Goal: Transaction & Acquisition: Purchase product/service

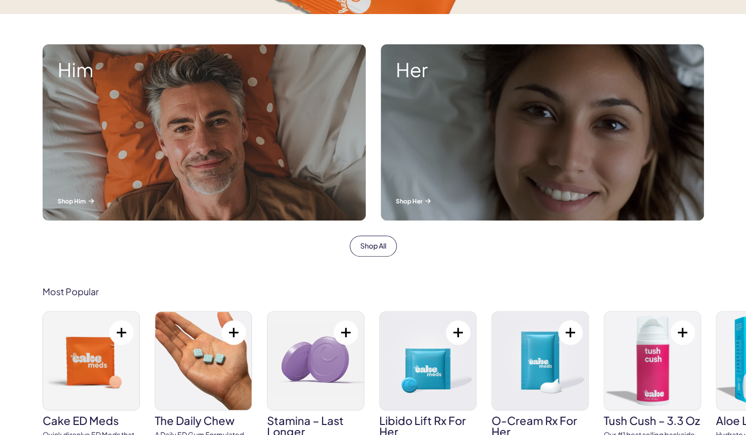
scroll to position [337, 0]
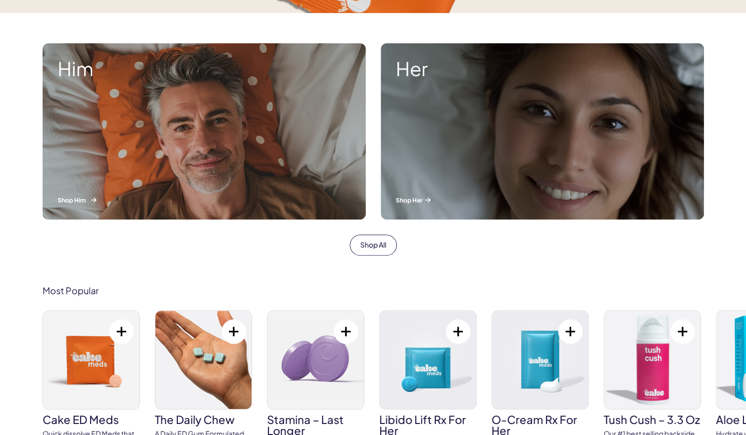
click at [239, 160] on div "Him Shop Him" at bounding box center [204, 131] width 323 height 176
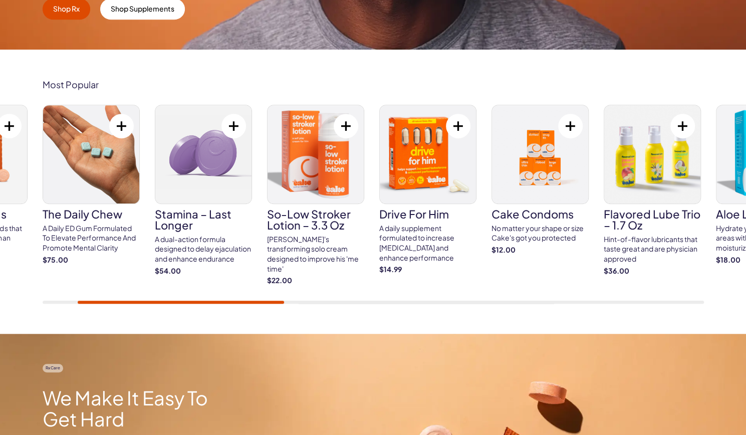
scroll to position [314, 0]
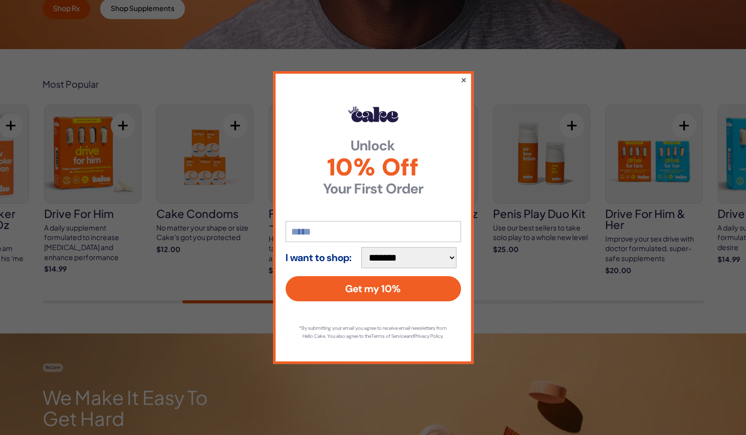
click at [466, 76] on button "×" at bounding box center [463, 80] width 7 height 12
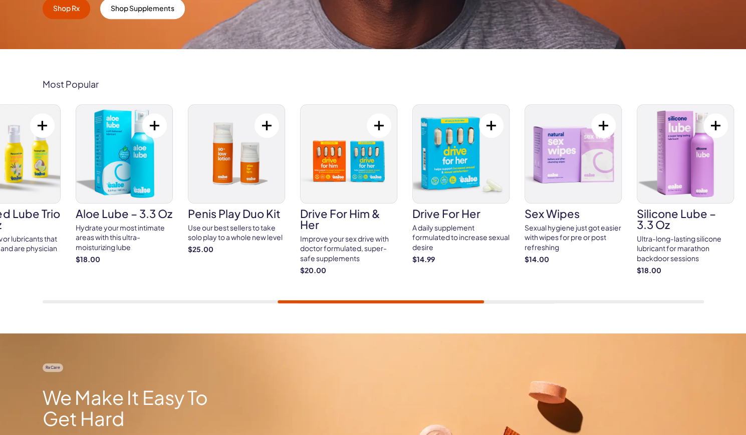
click at [247, 206] on link "penis play duo kit Use our best sellers to take solo play to a whole new level …" at bounding box center [236, 179] width 97 height 150
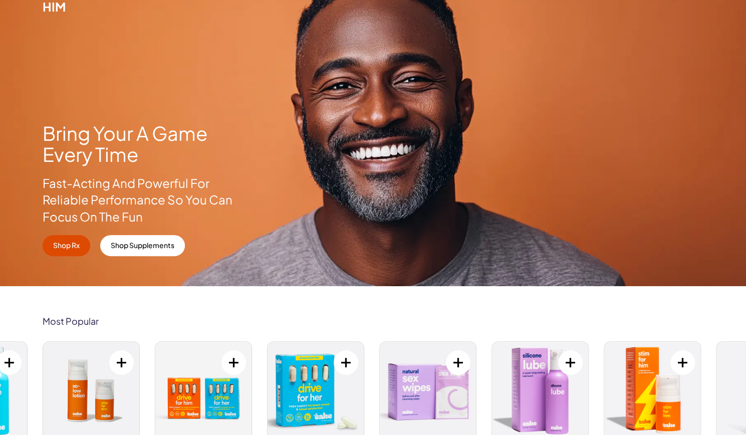
scroll to position [73, 0]
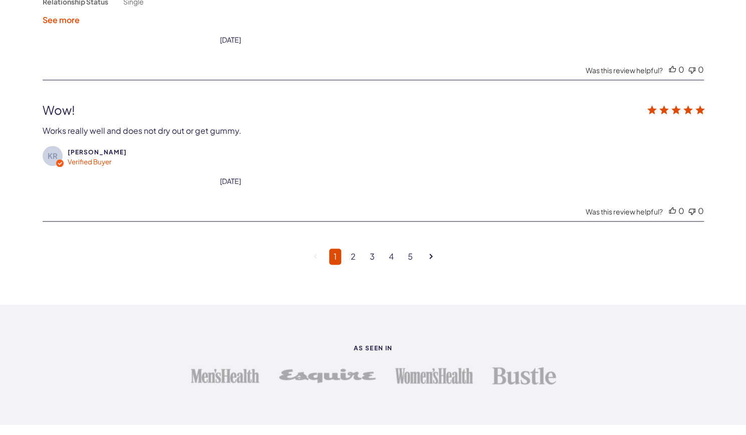
scroll to position [2819, 0]
